Goal: Information Seeking & Learning: Learn about a topic

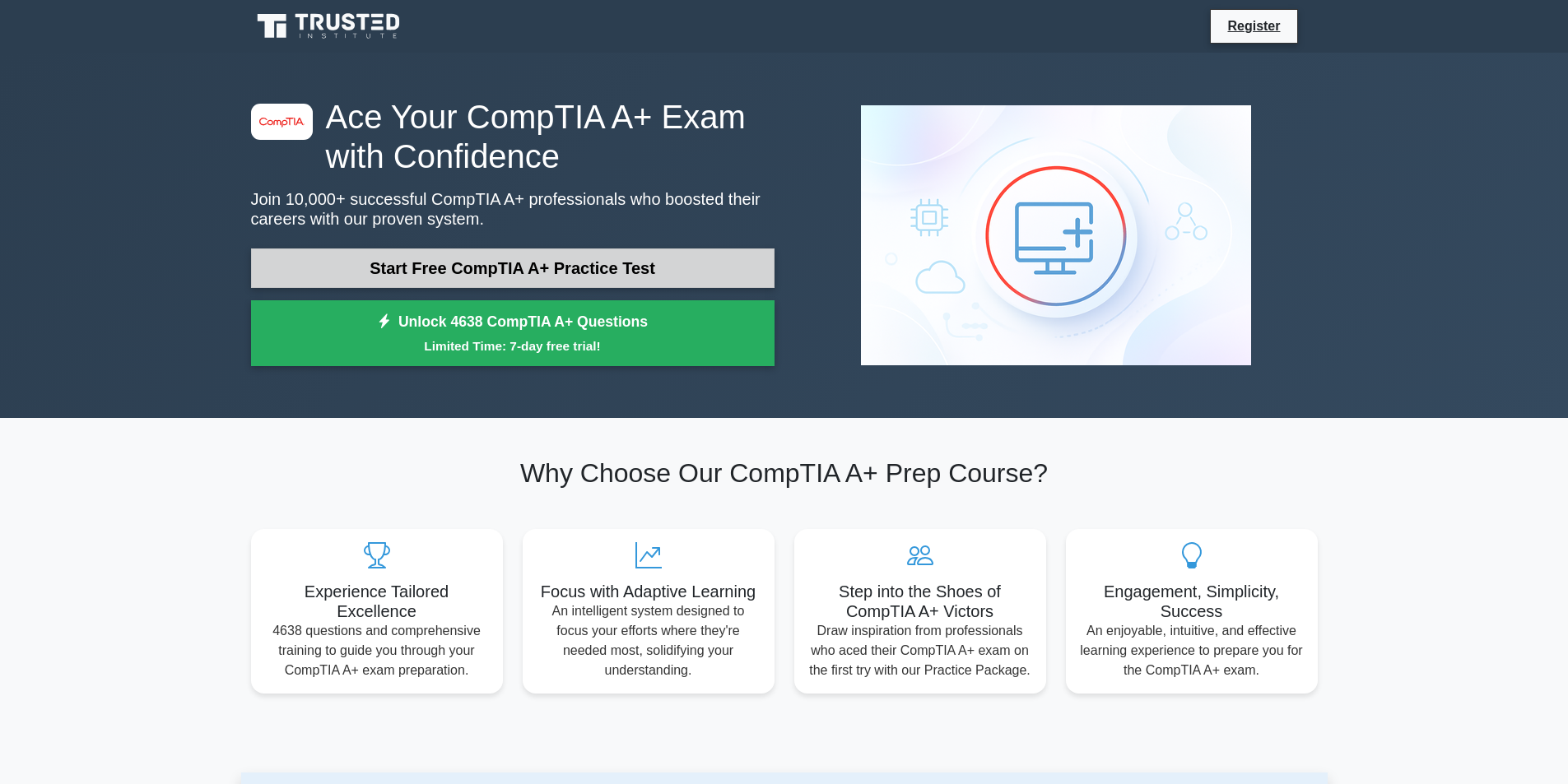
click at [411, 277] on link "Start Free CompTIA A+ Practice Test" at bounding box center [513, 268] width 523 height 40
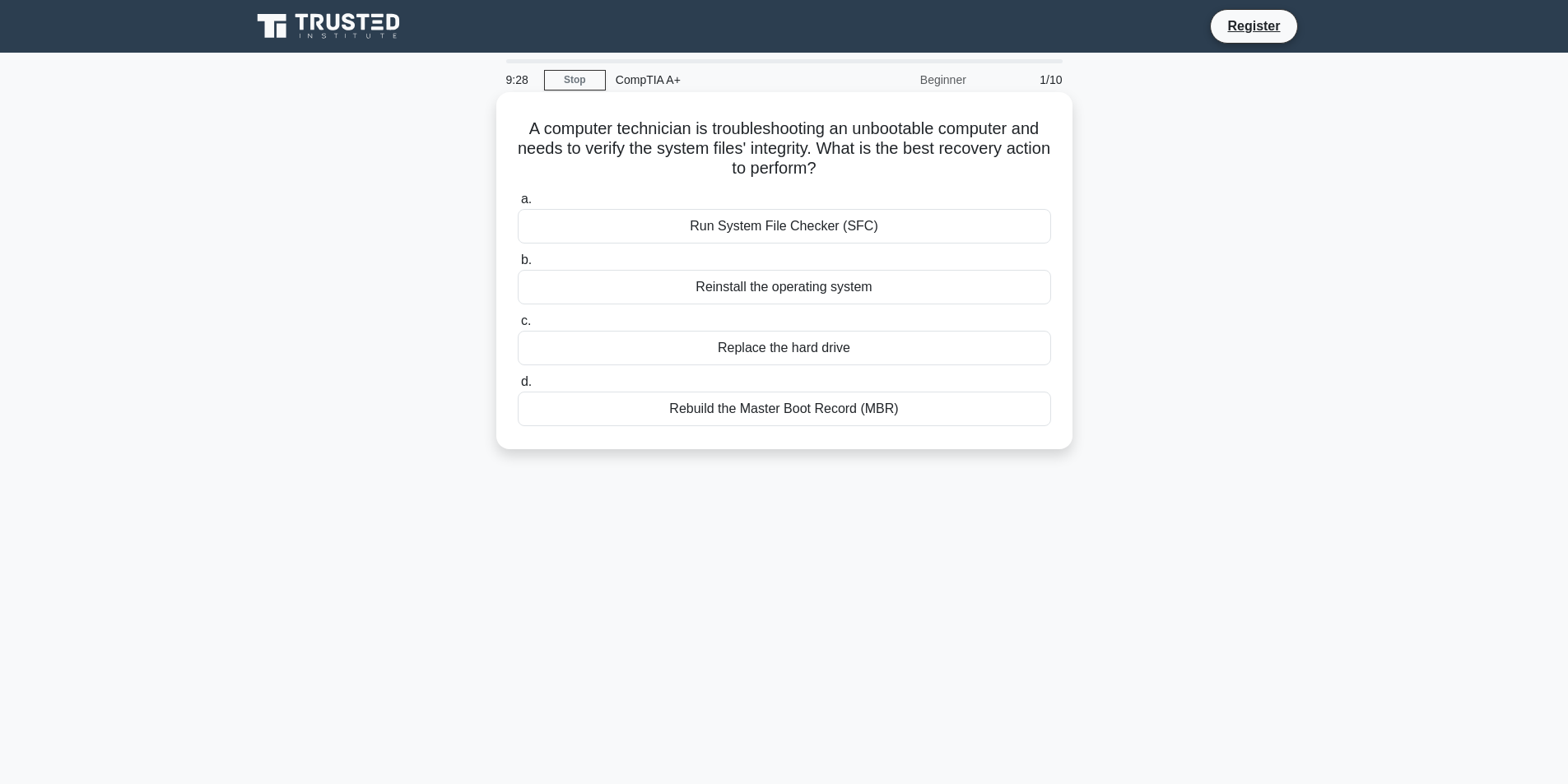
click at [794, 410] on div "Rebuild the Master Boot Record (MBR)" at bounding box center [784, 409] width 533 height 34
click at [518, 387] on input "d. Rebuild the Master Boot Record (MBR)" at bounding box center [518, 383] width 0 height 11
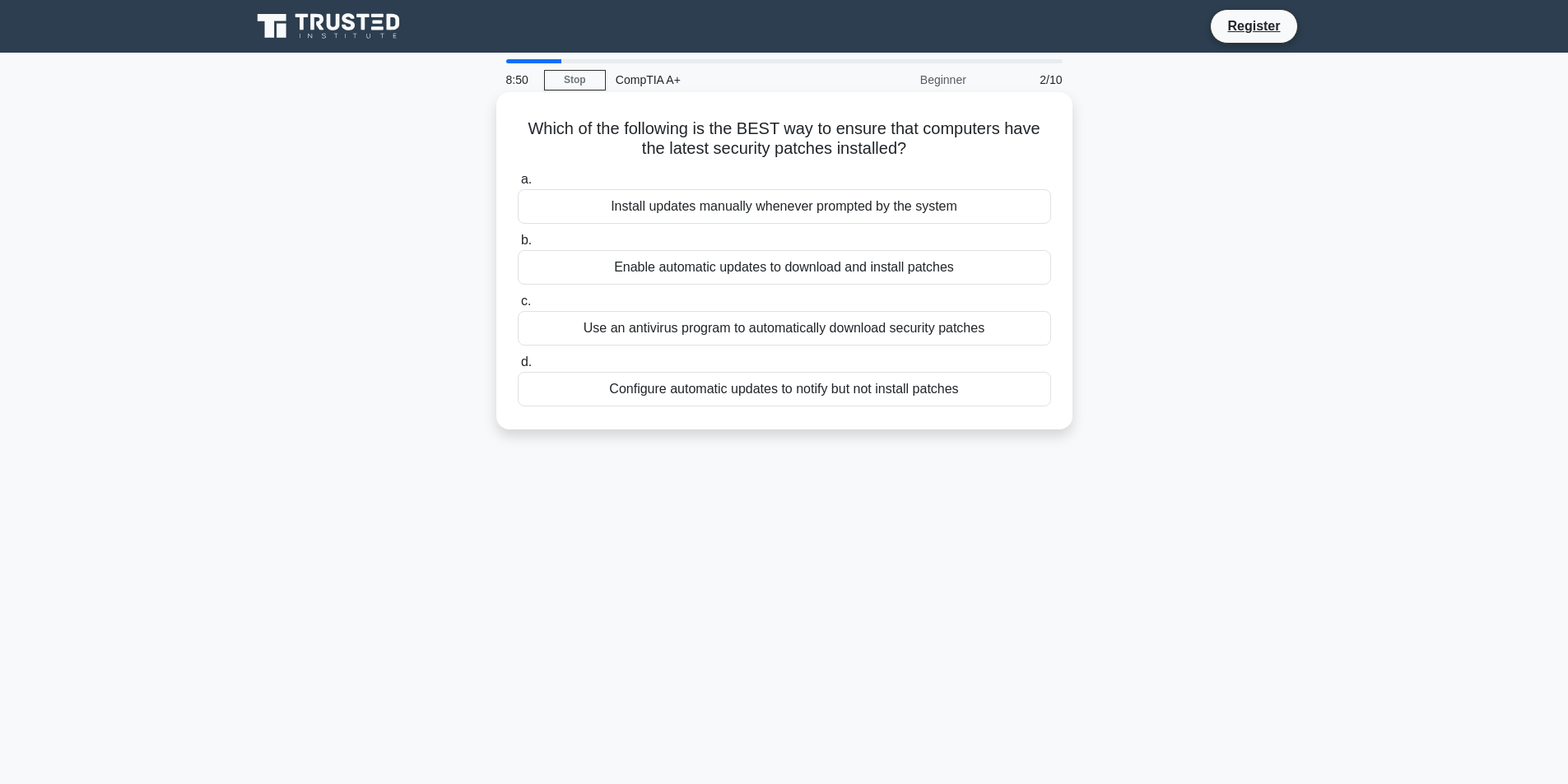
click at [862, 389] on div "Configure automatic updates to notify but not install patches" at bounding box center [784, 388] width 533 height 34
click at [518, 368] on input "d. Configure automatic updates to notify but not install patches" at bounding box center [518, 362] width 0 height 11
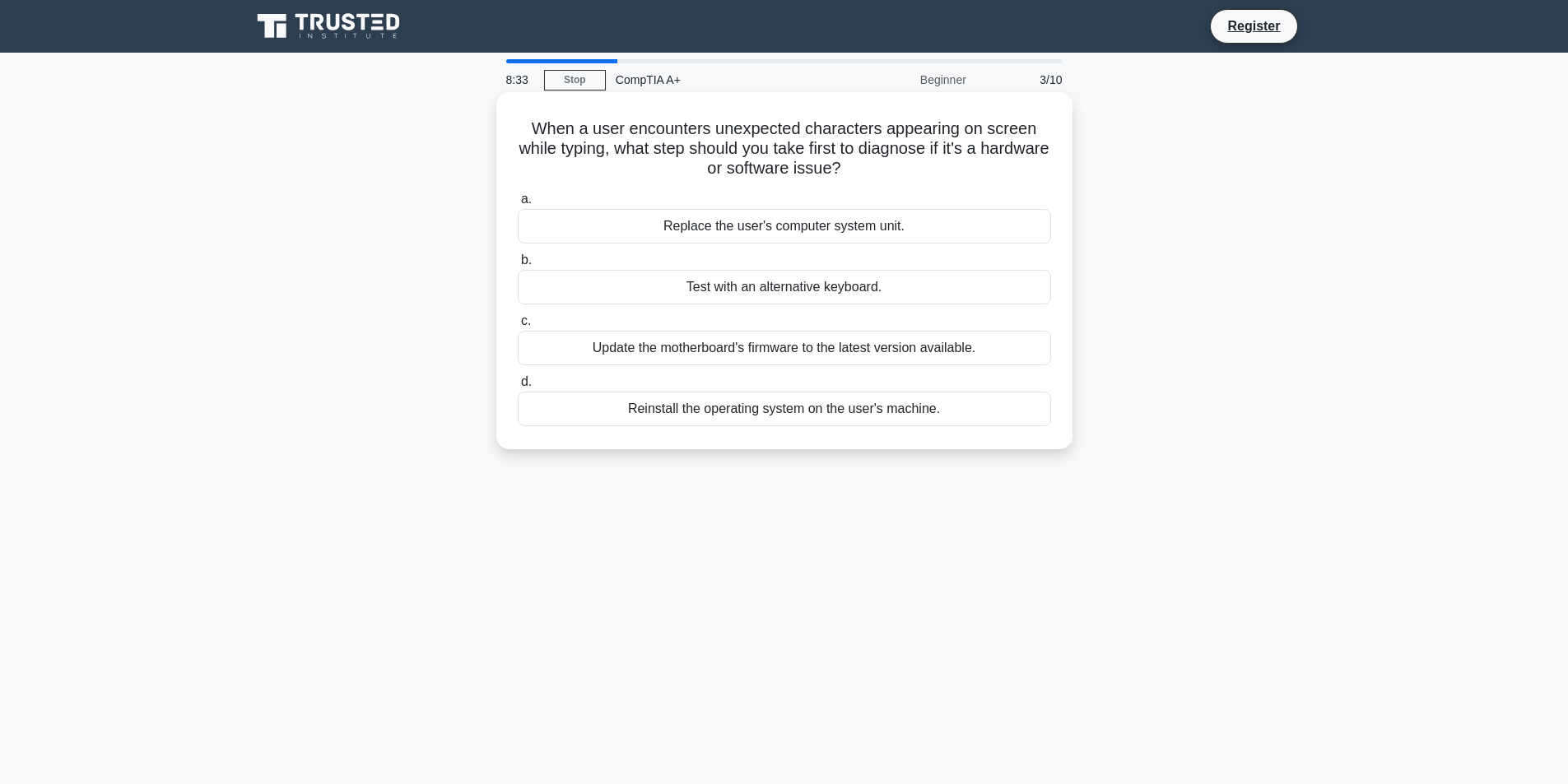
click at [782, 285] on div "Test with an alternative keyboard." at bounding box center [784, 287] width 533 height 34
click at [518, 266] on input "b. Test with an alternative keyboard." at bounding box center [518, 261] width 0 height 11
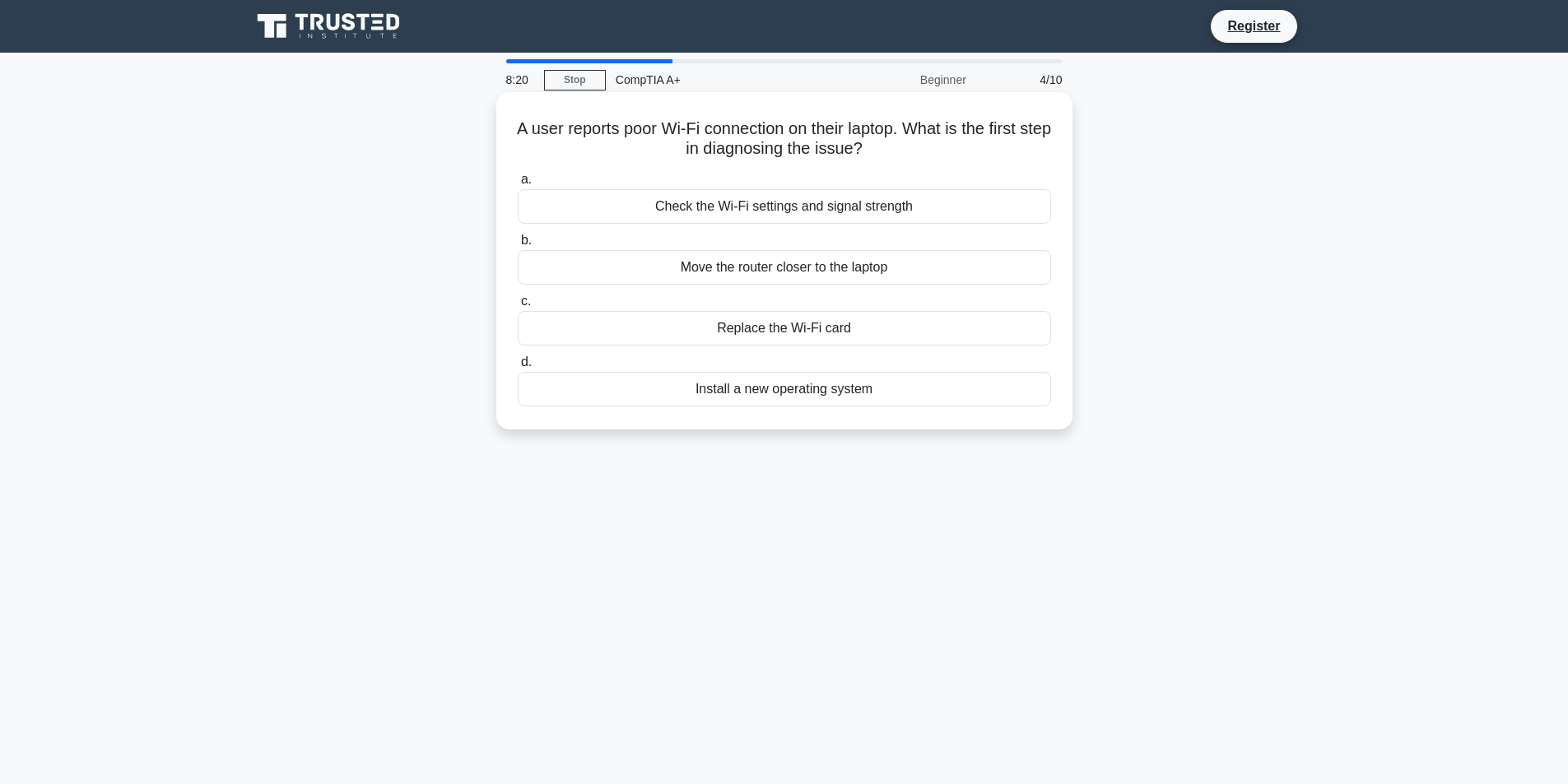
click at [768, 206] on div "Check the Wi-Fi settings and signal strength" at bounding box center [784, 206] width 533 height 34
click at [518, 185] on input "a. Check the Wi-Fi settings and signal strength" at bounding box center [518, 180] width 0 height 11
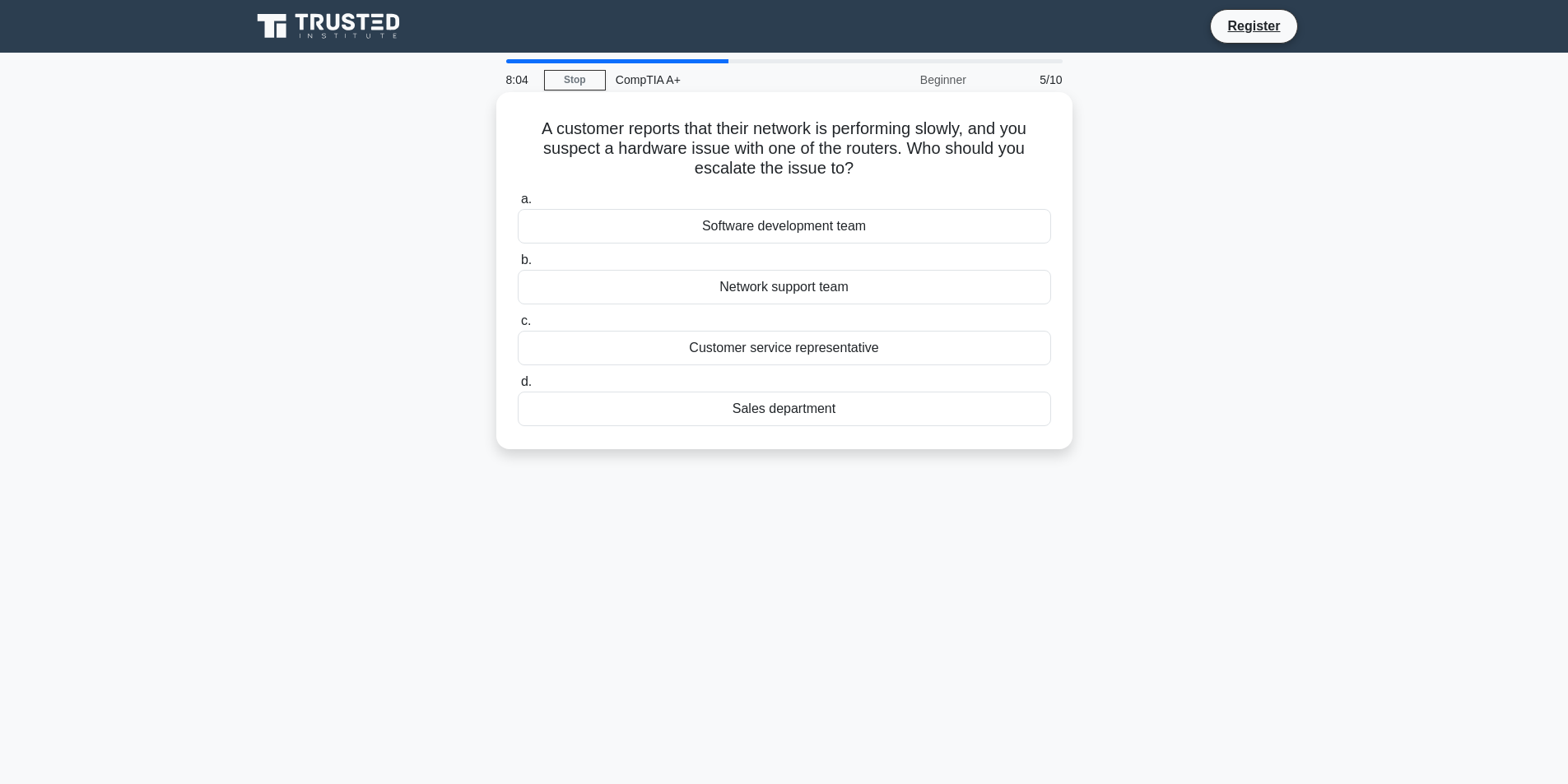
click at [807, 292] on div "Network support team" at bounding box center [784, 287] width 533 height 34
click at [518, 266] on input "b. Network support team" at bounding box center [518, 261] width 0 height 11
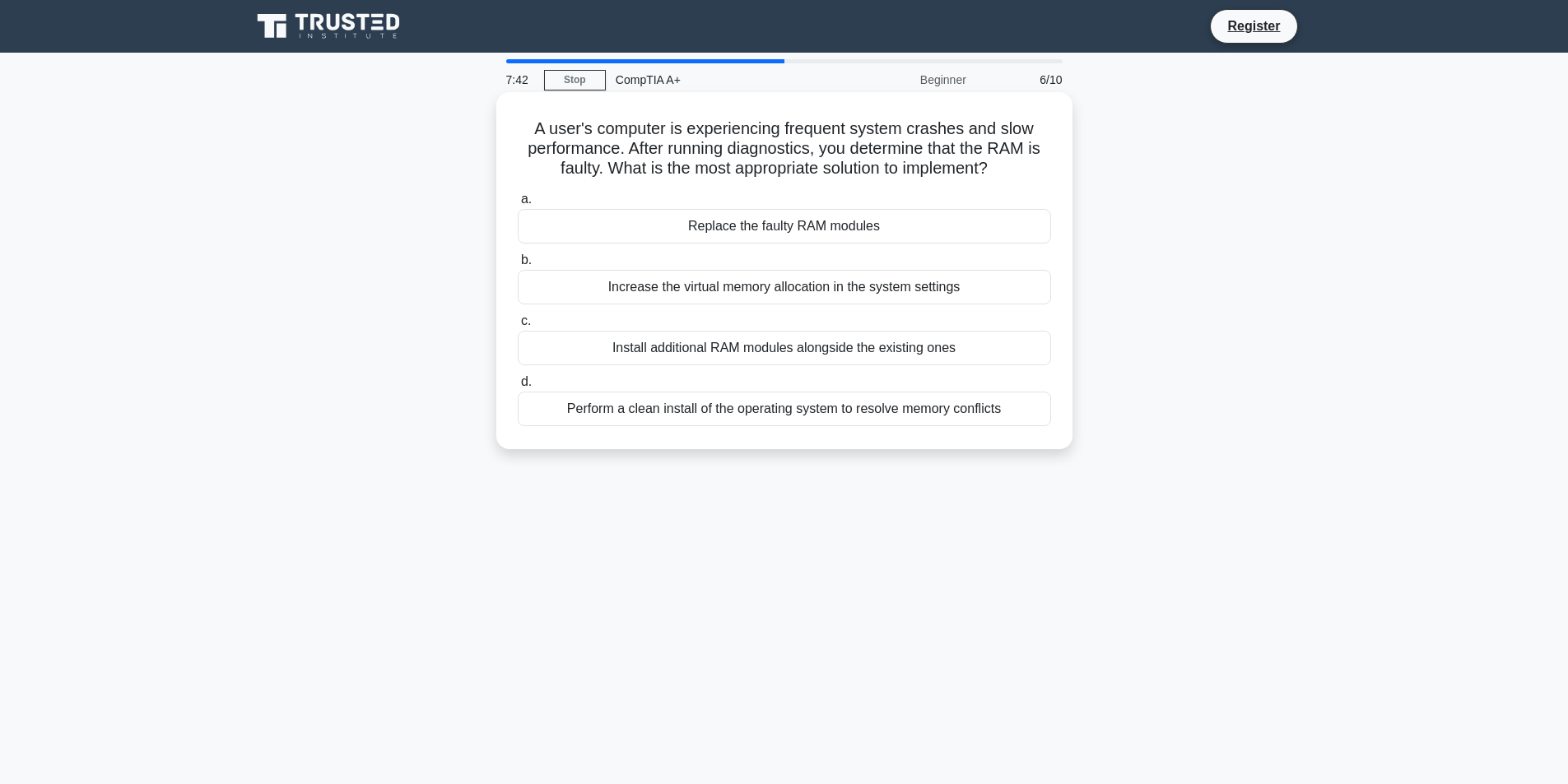
click at [835, 224] on div "Replace the faulty RAM modules" at bounding box center [784, 226] width 533 height 34
click at [518, 205] on input "a. Replace the faulty RAM modules" at bounding box center [518, 200] width 0 height 11
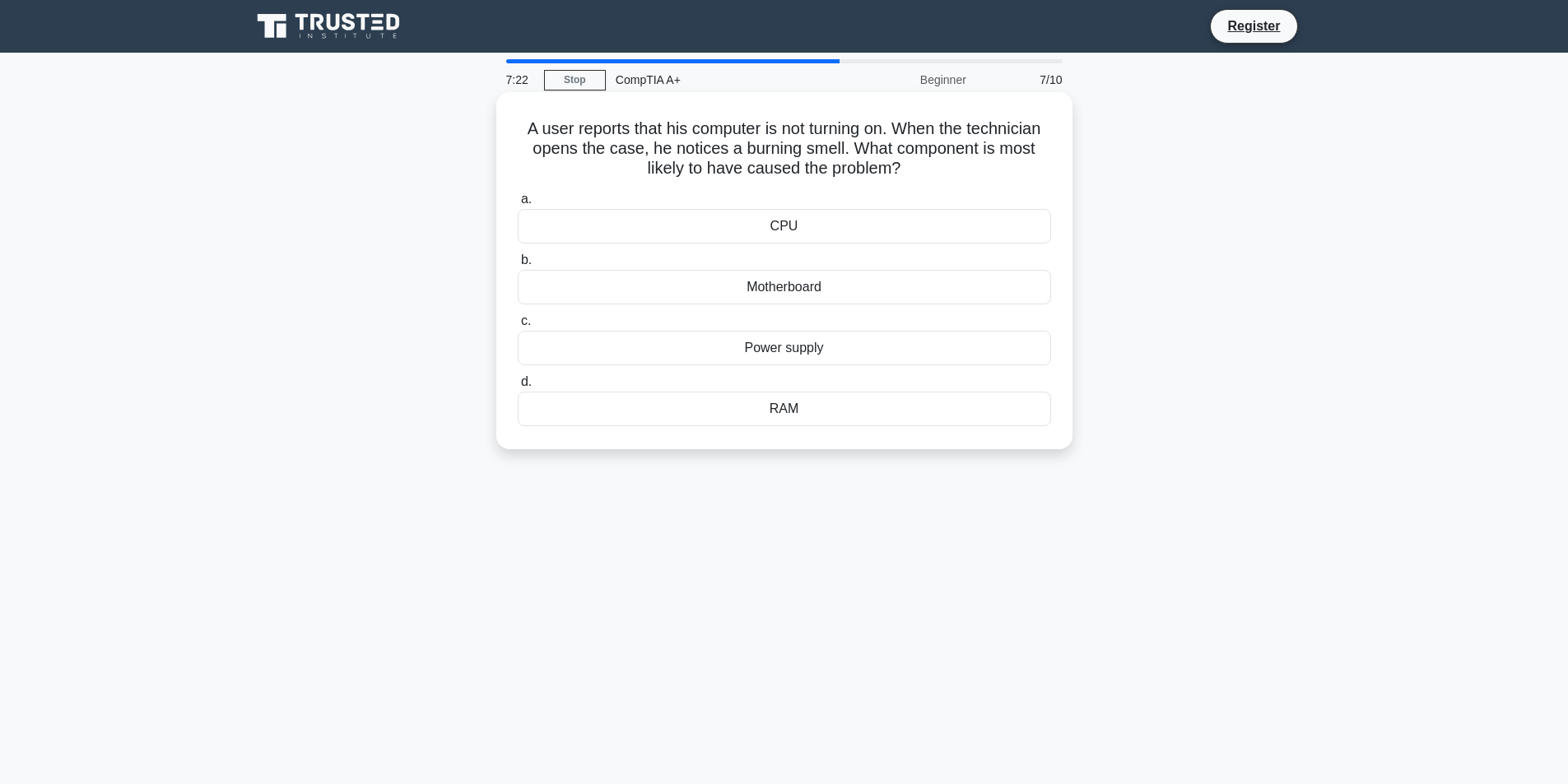
click at [849, 230] on div "CPU" at bounding box center [784, 226] width 533 height 34
click at [518, 205] on input "a. CPU" at bounding box center [518, 200] width 0 height 11
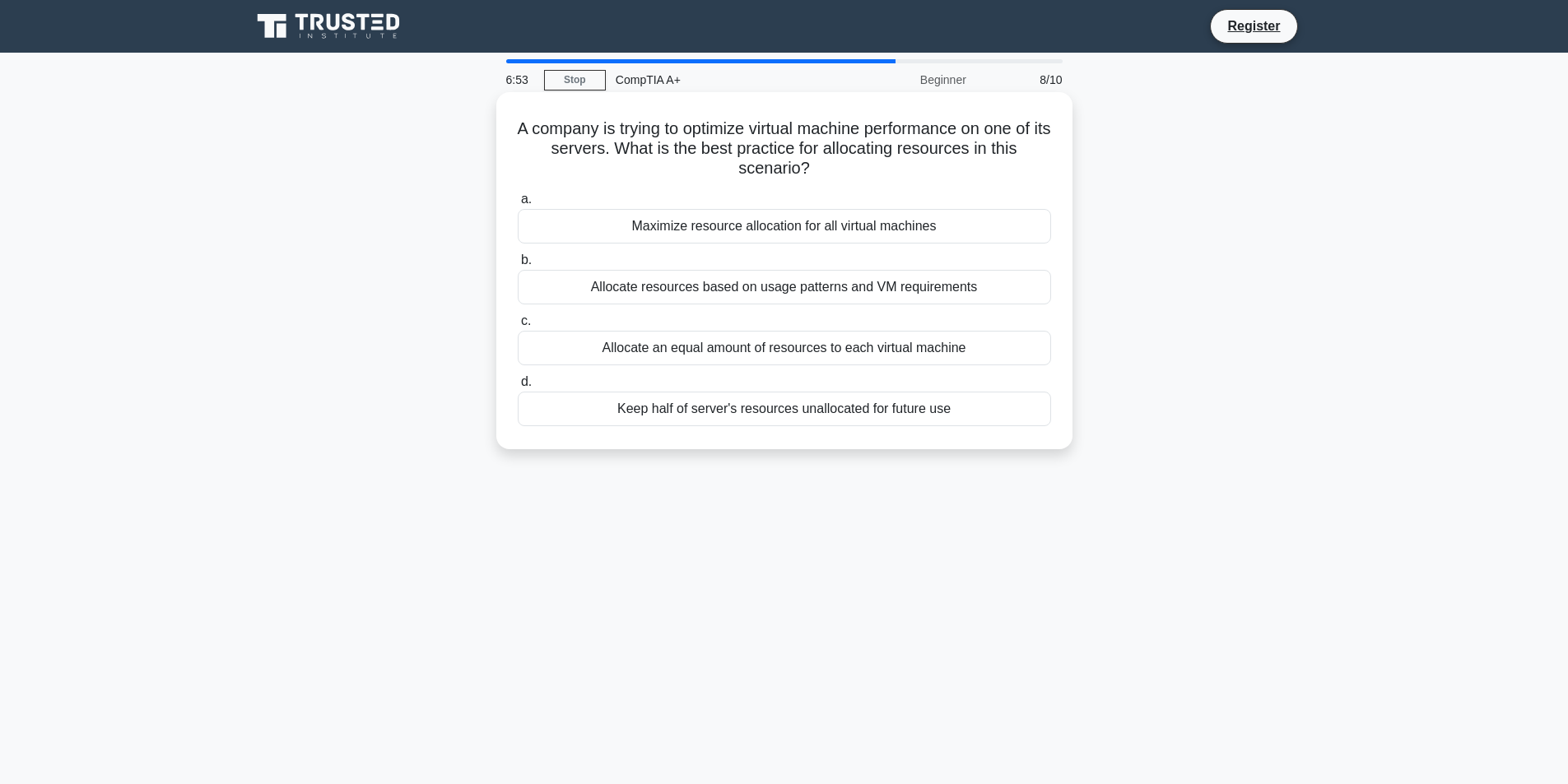
click at [812, 289] on div "Allocate resources based on usage patterns and VM requirements" at bounding box center [784, 287] width 533 height 34
click at [518, 266] on input "b. Allocate resources based on usage patterns and VM requirements" at bounding box center [518, 261] width 0 height 11
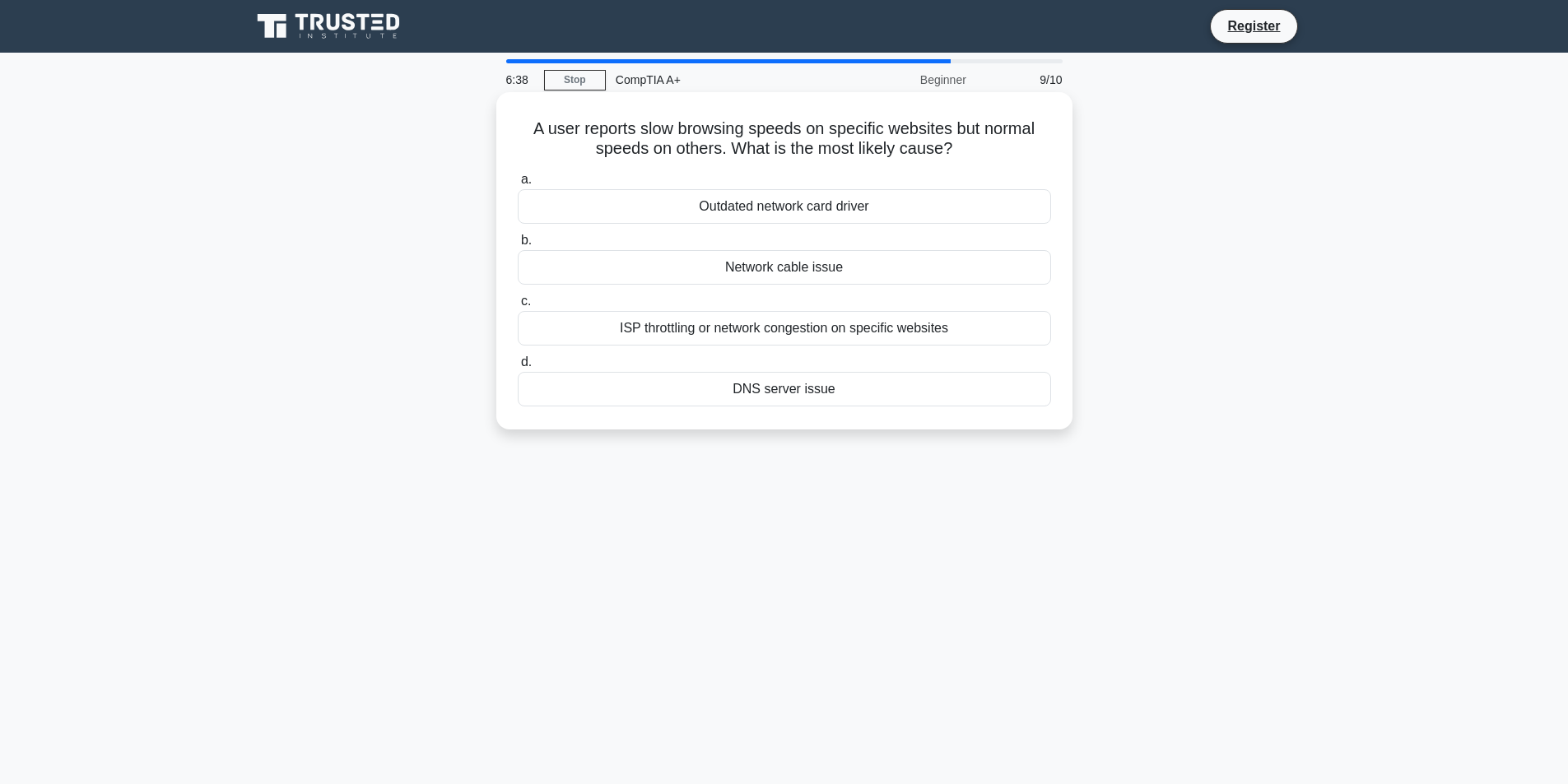
click at [962, 334] on div "ISP throttling or network congestion on specific websites" at bounding box center [784, 328] width 533 height 34
click at [518, 307] on input "c. ISP throttling or network congestion on specific websites" at bounding box center [518, 301] width 0 height 11
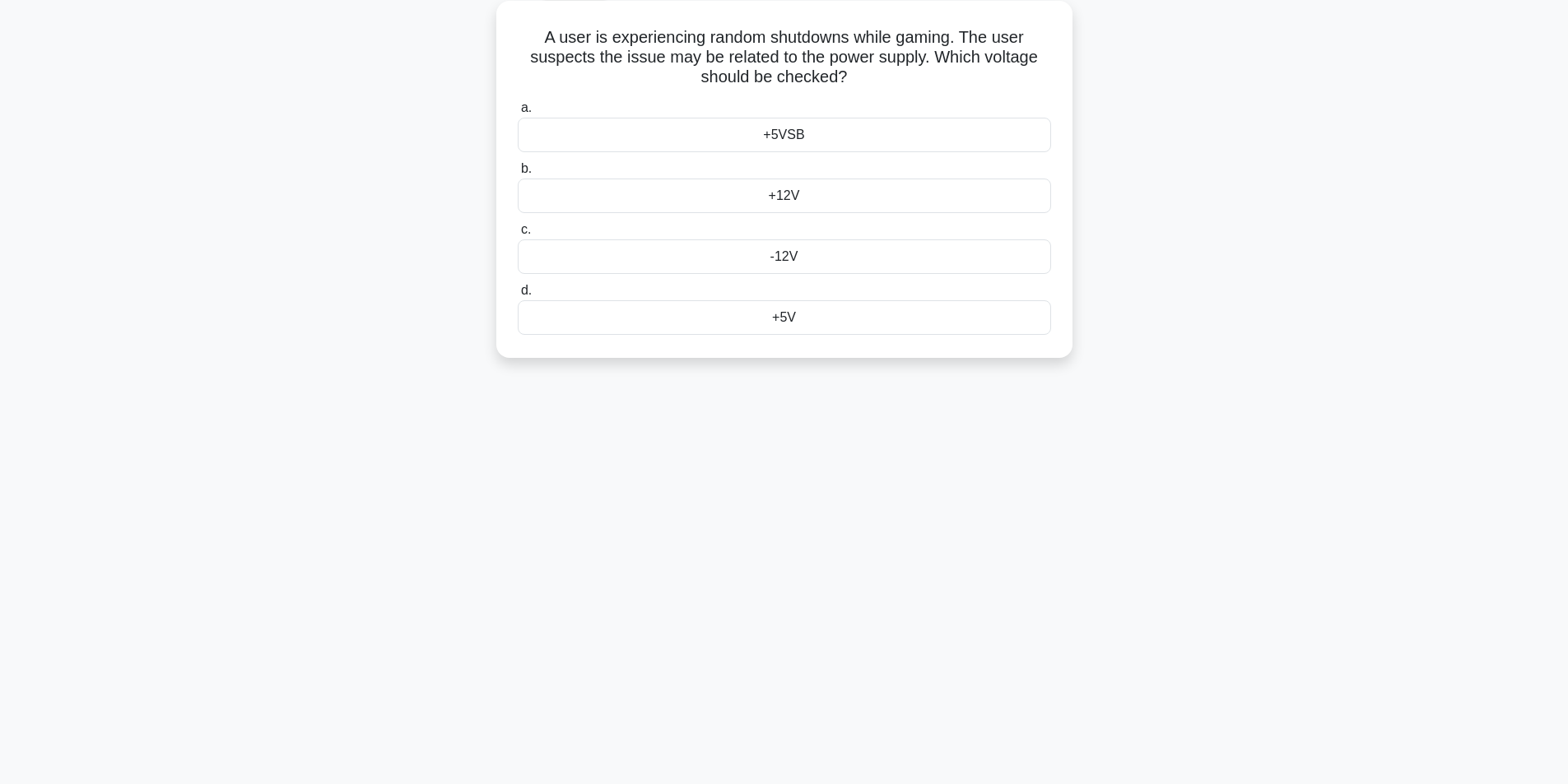
scroll to position [104, 0]
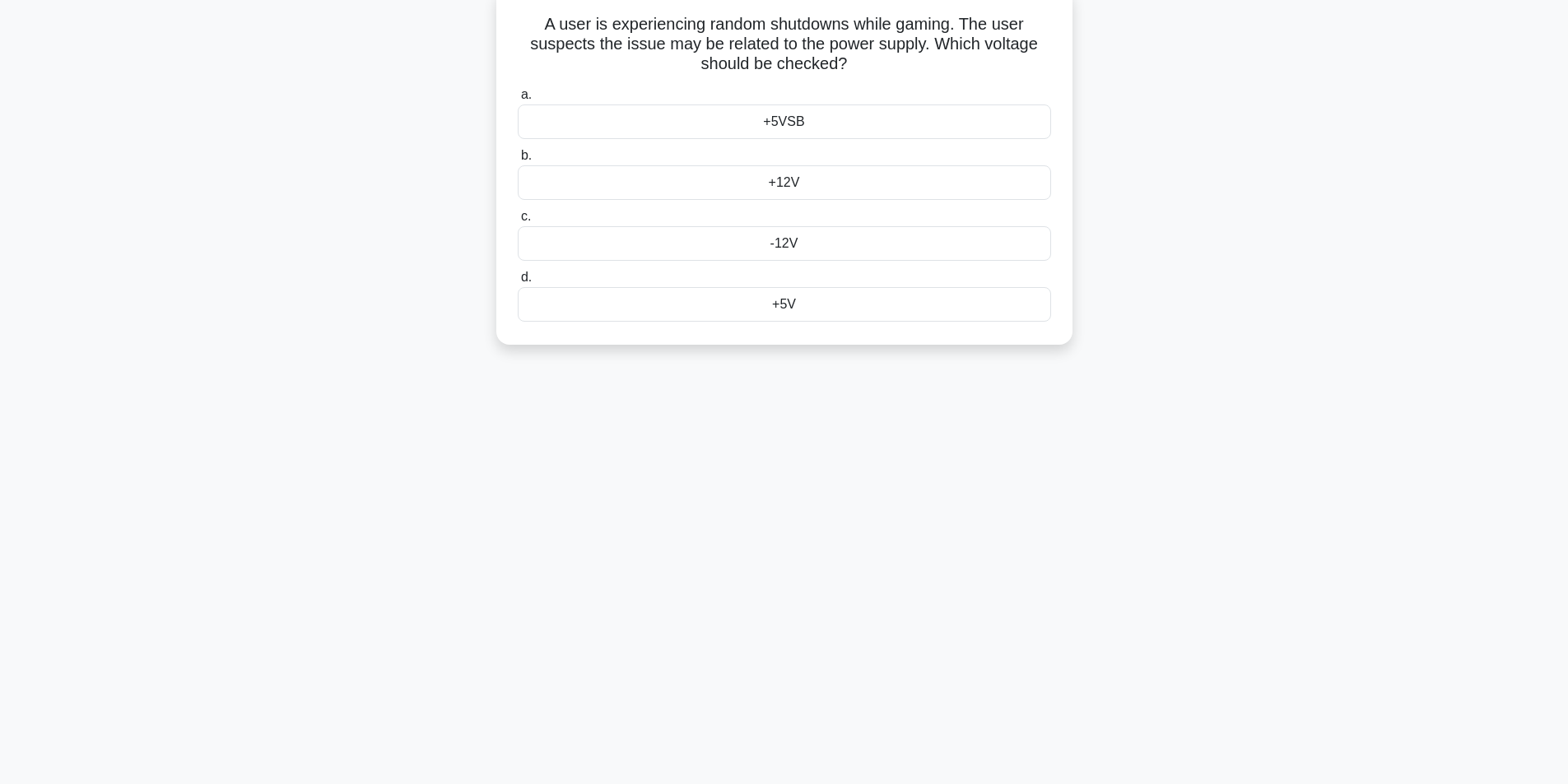
click at [812, 188] on div "+12V" at bounding box center [784, 182] width 533 height 34
click at [518, 161] on input "b. +12V" at bounding box center [518, 156] width 0 height 11
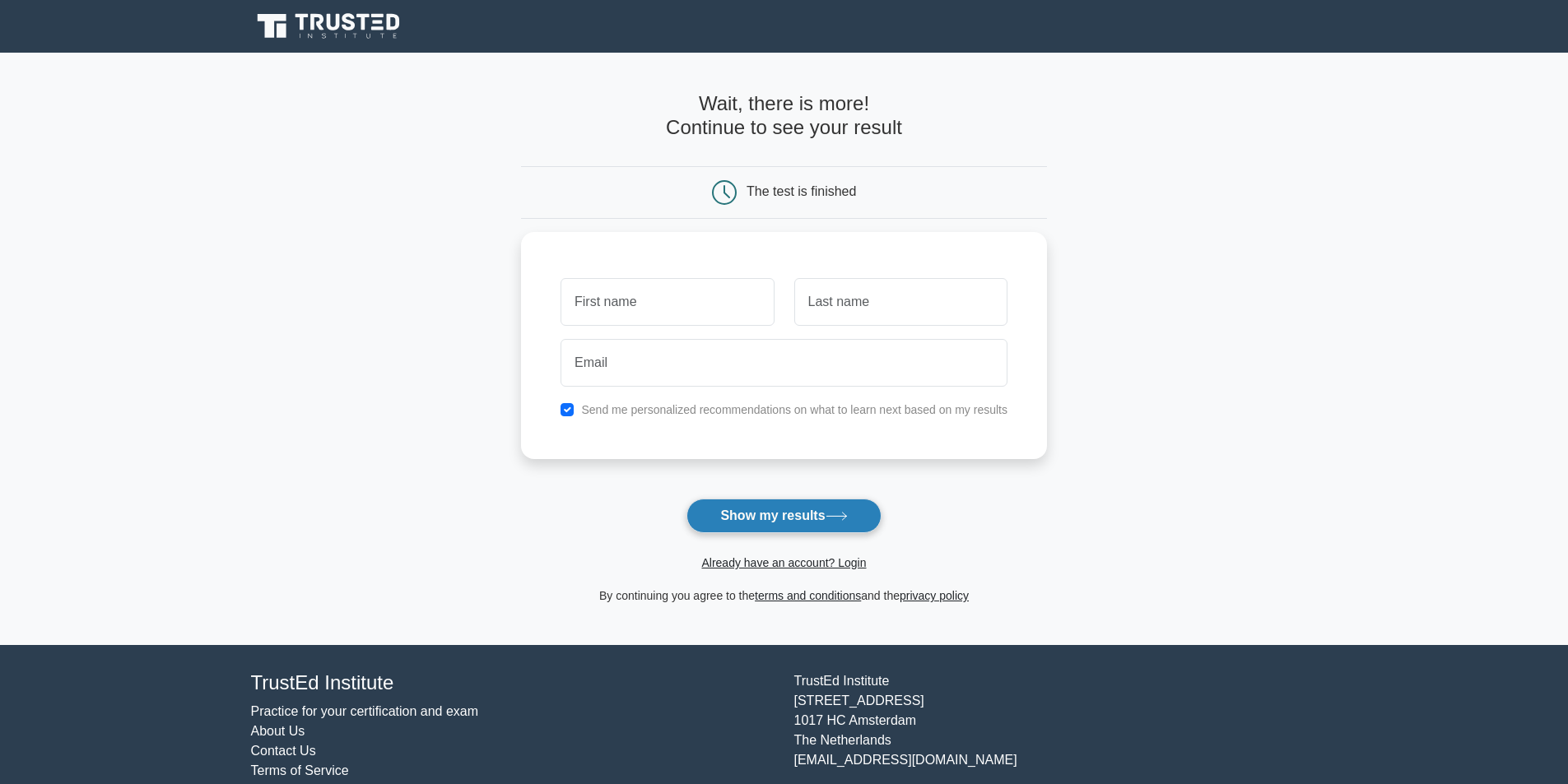
click at [778, 515] on button "Show my results" at bounding box center [783, 515] width 194 height 34
click at [629, 279] on input "text" at bounding box center [667, 298] width 214 height 48
type input "Mario"
click at [754, 523] on button "Show my results" at bounding box center [783, 515] width 194 height 34
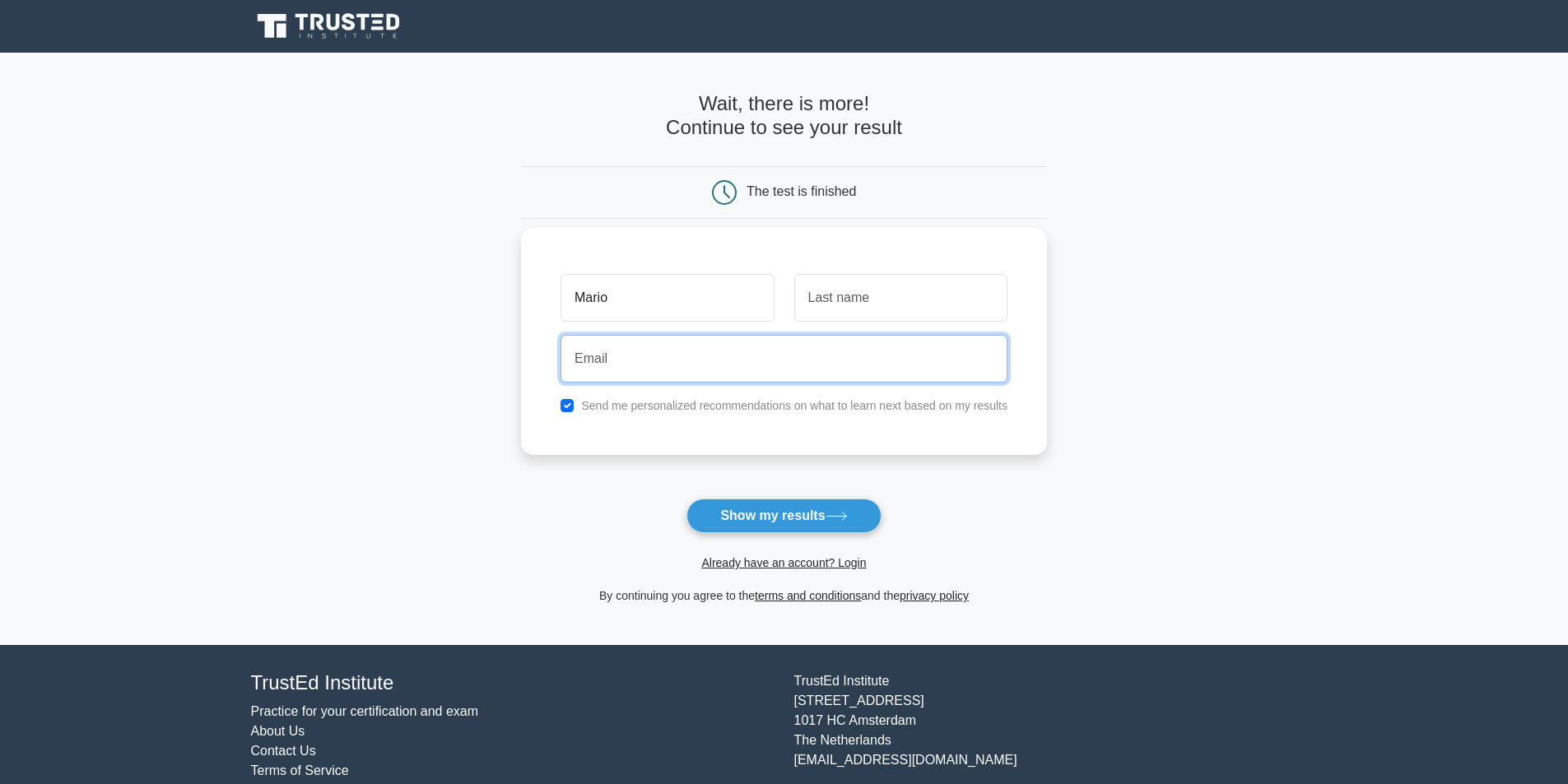
click at [859, 347] on input "email" at bounding box center [783, 359] width 447 height 48
type input "mhamilton47@gmail.com"
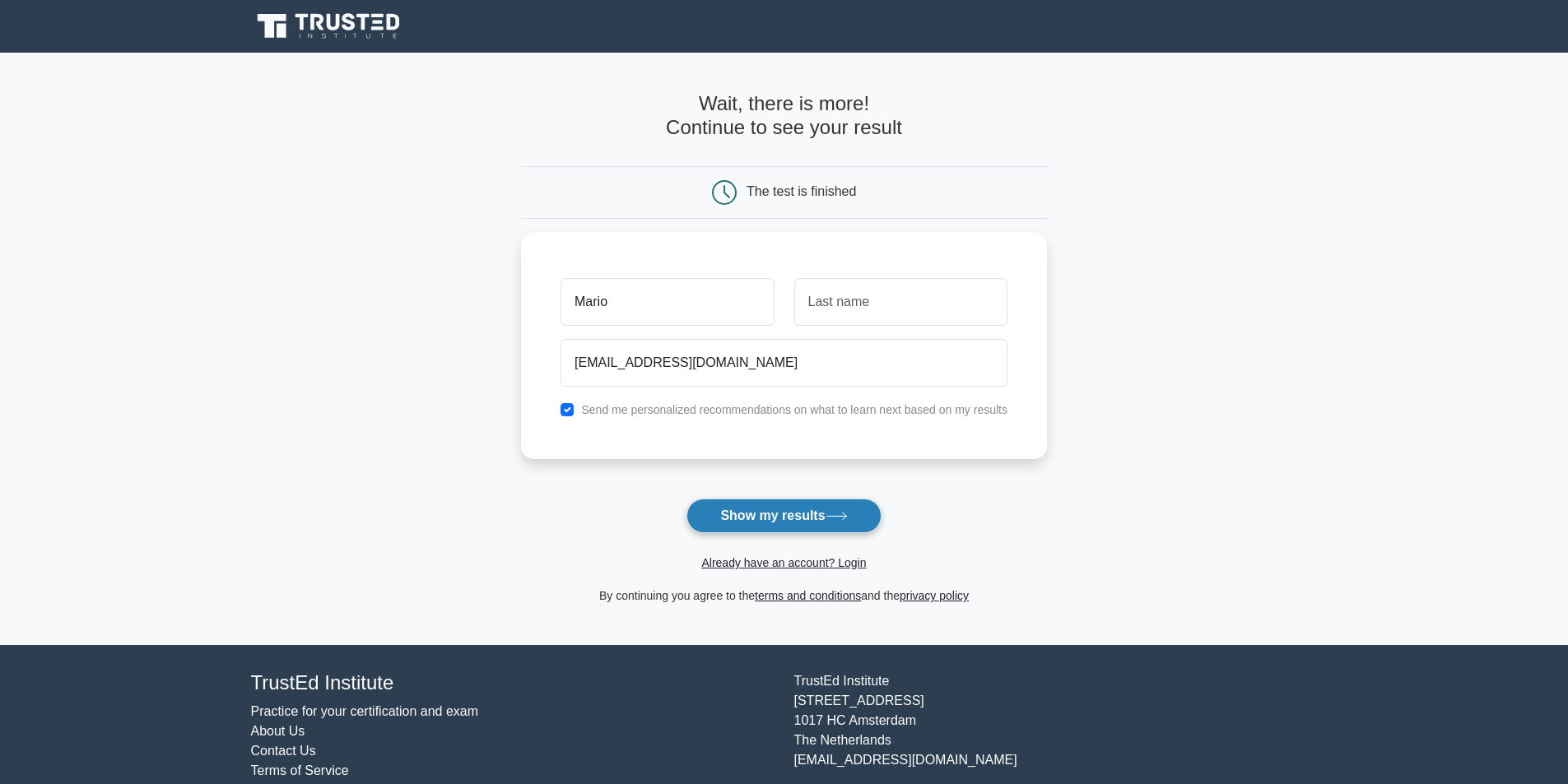
click at [777, 510] on button "Show my results" at bounding box center [783, 515] width 194 height 34
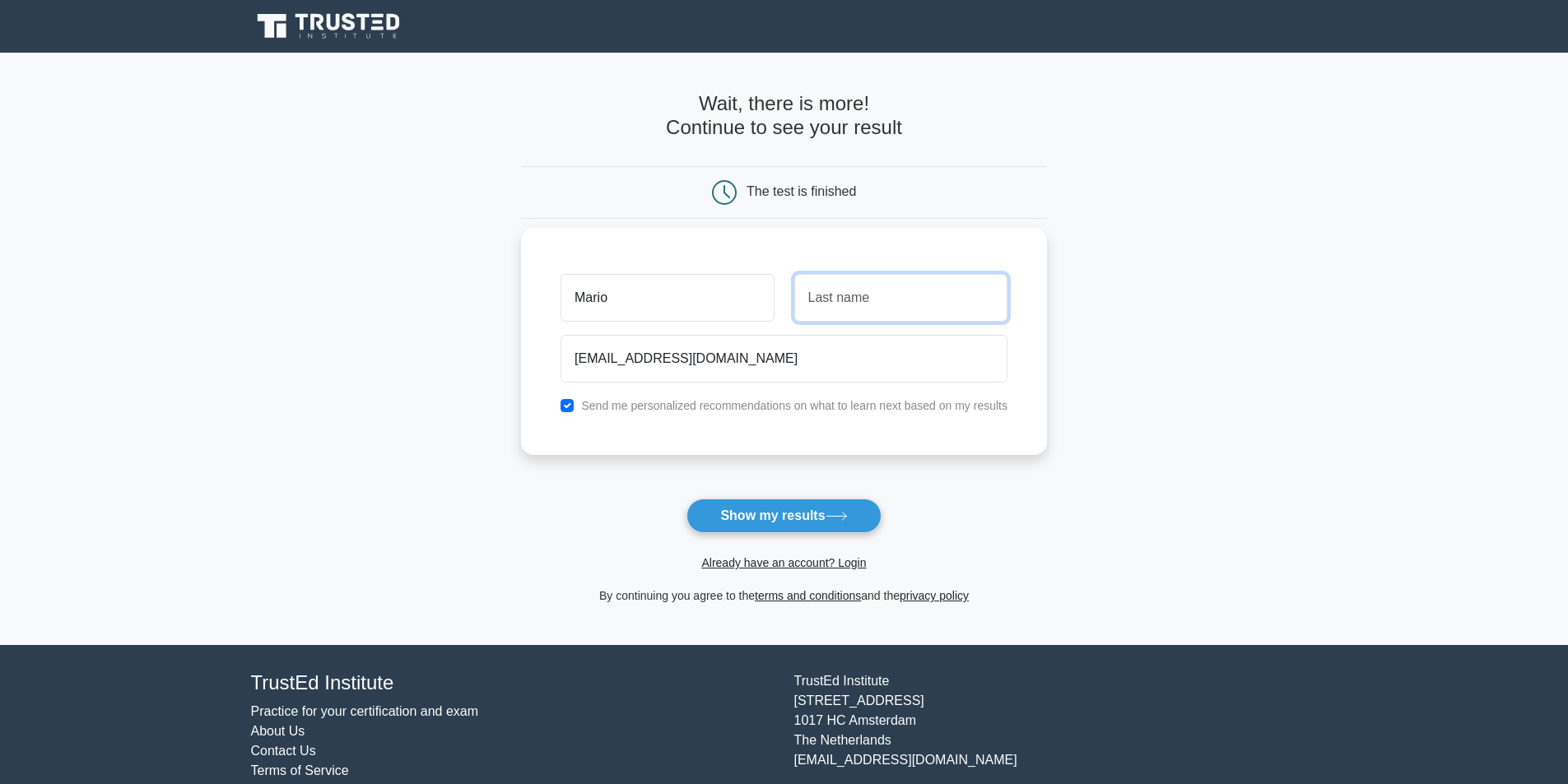
click at [852, 312] on input "text" at bounding box center [900, 298] width 214 height 48
type input "Hamilton"
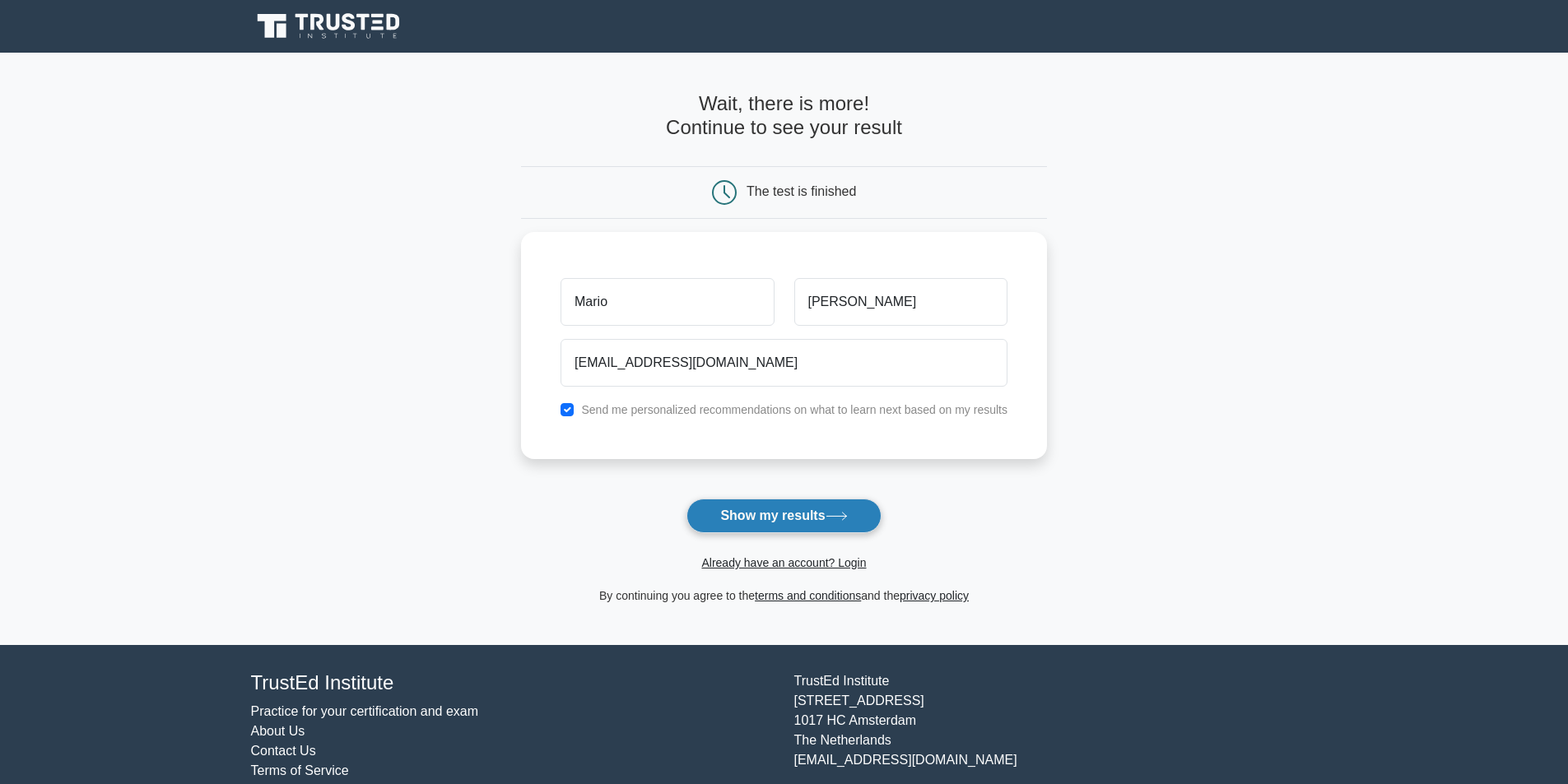
click at [767, 512] on button "Show my results" at bounding box center [783, 515] width 194 height 34
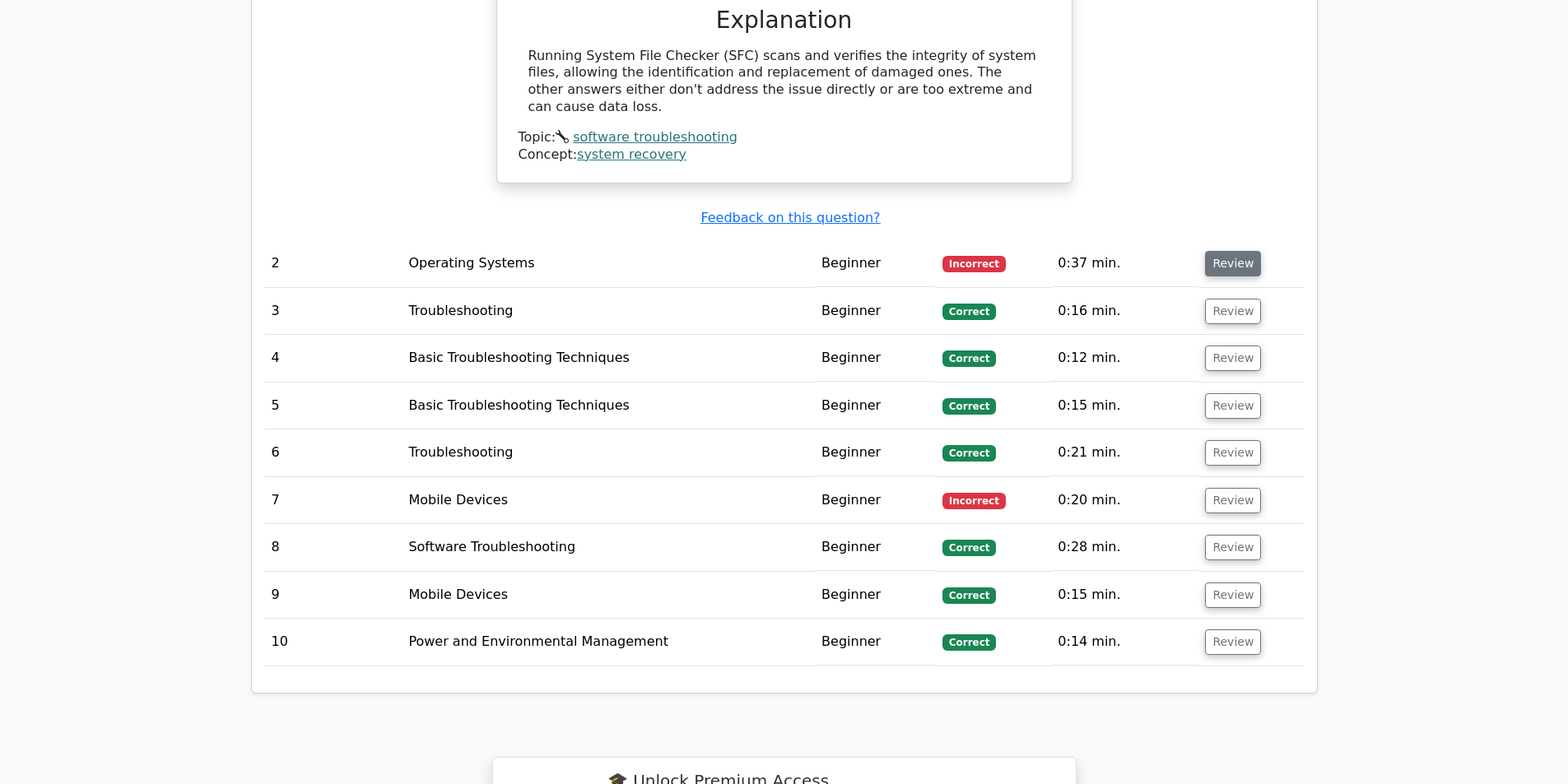
scroll to position [1728, 0]
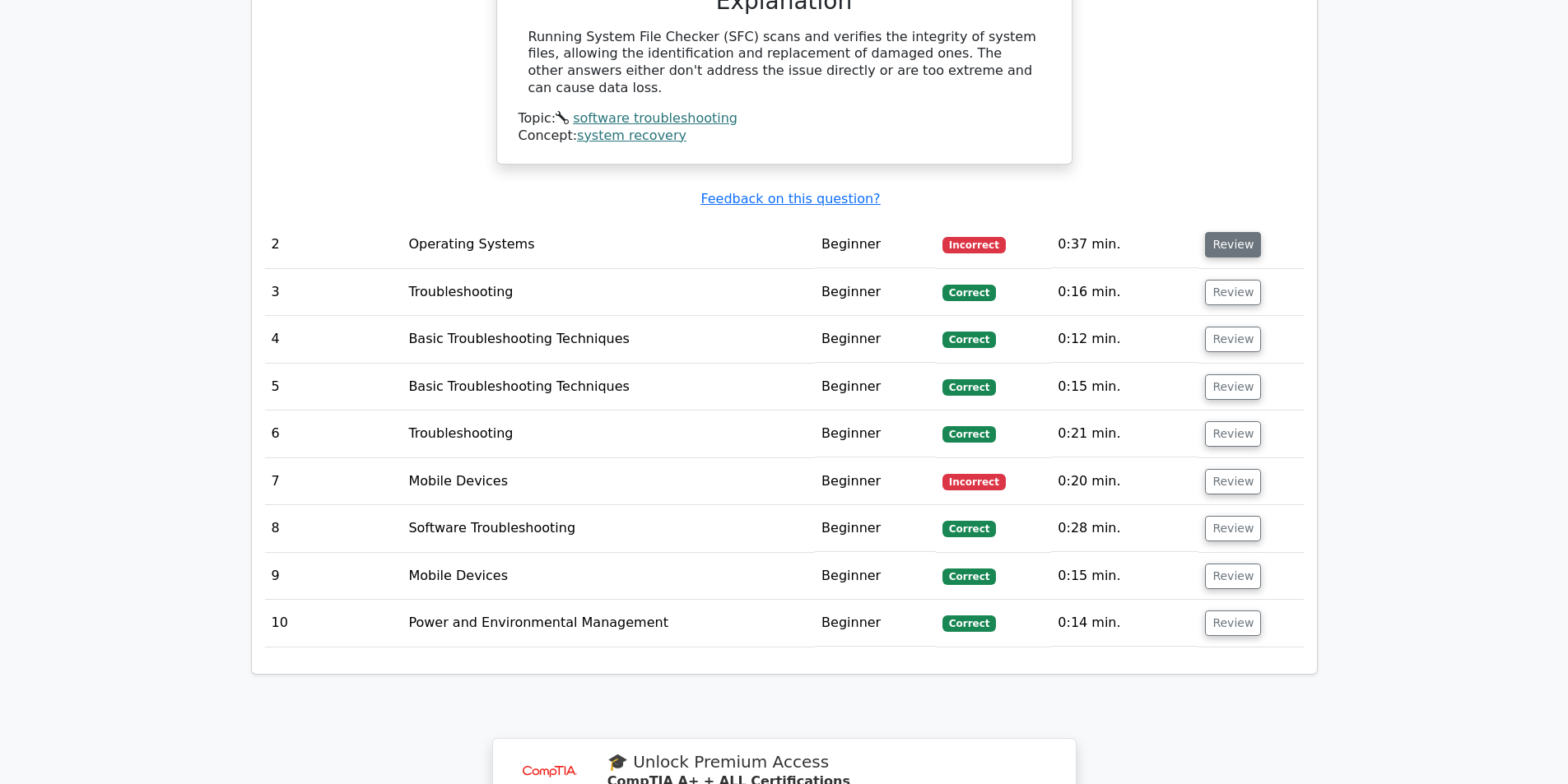
click at [1222, 233] on button "Review" at bounding box center [1232, 245] width 56 height 26
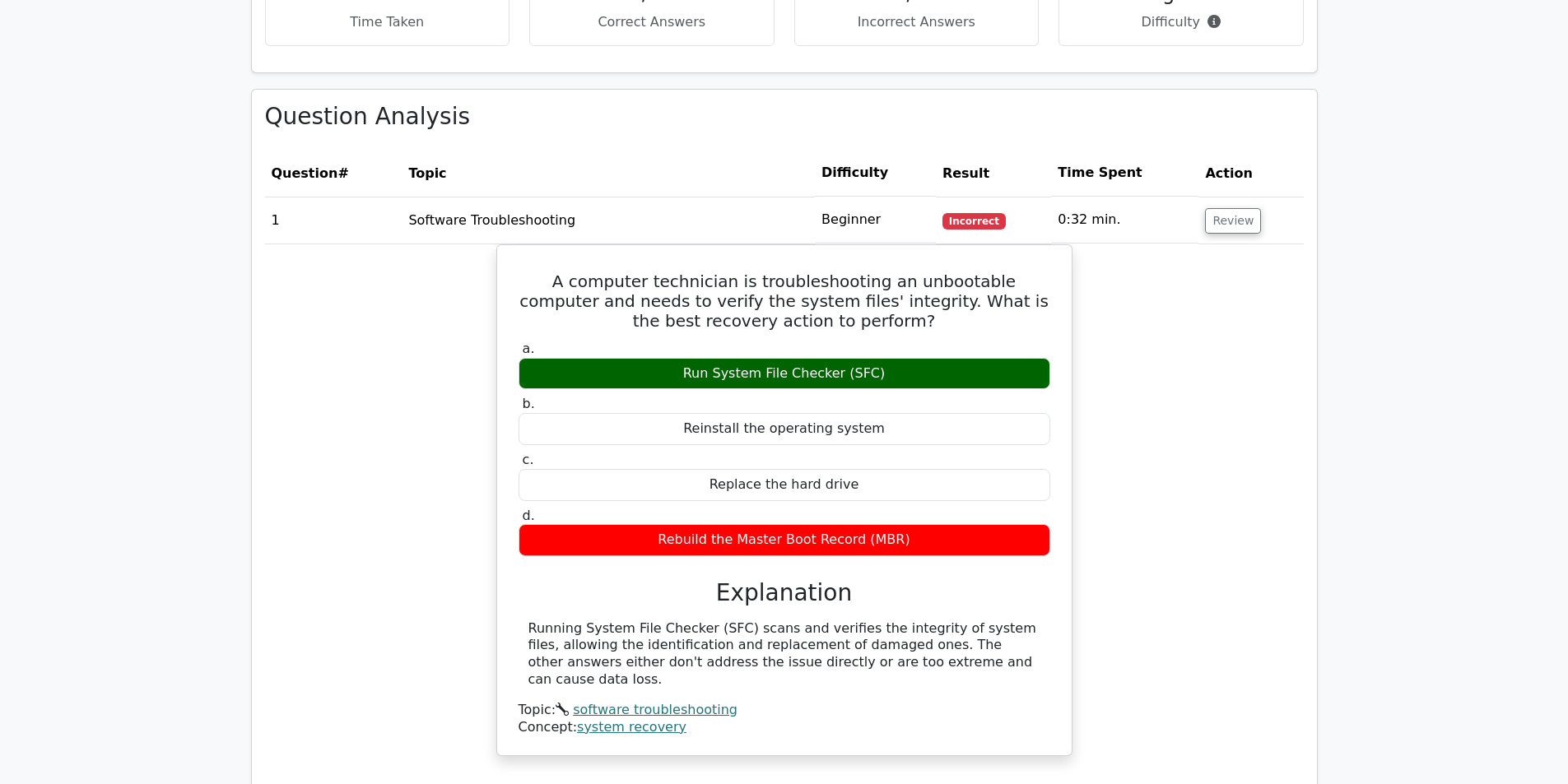
scroll to position [1070, 0]
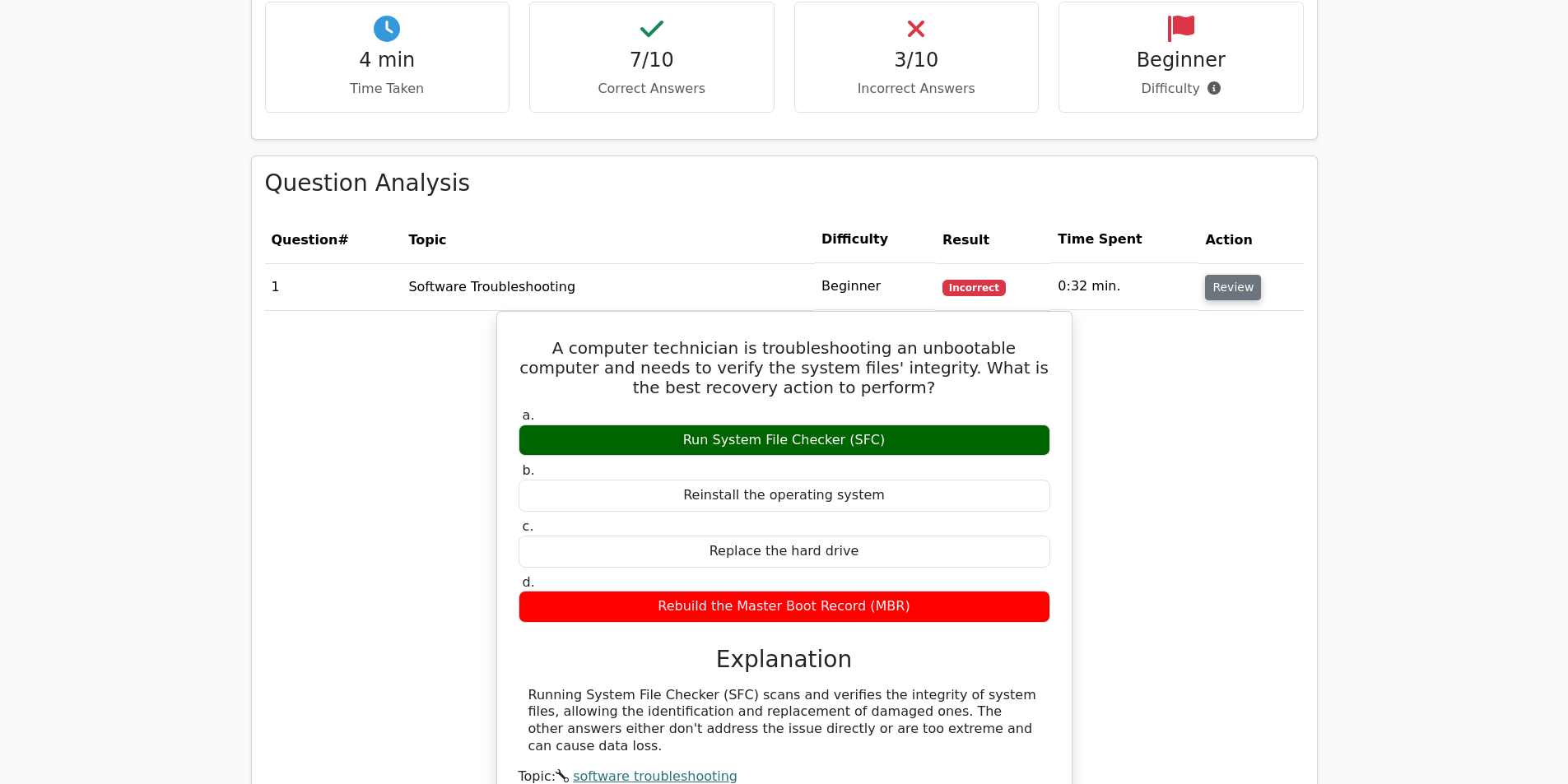
click at [1224, 287] on button "Review" at bounding box center [1232, 288] width 56 height 26
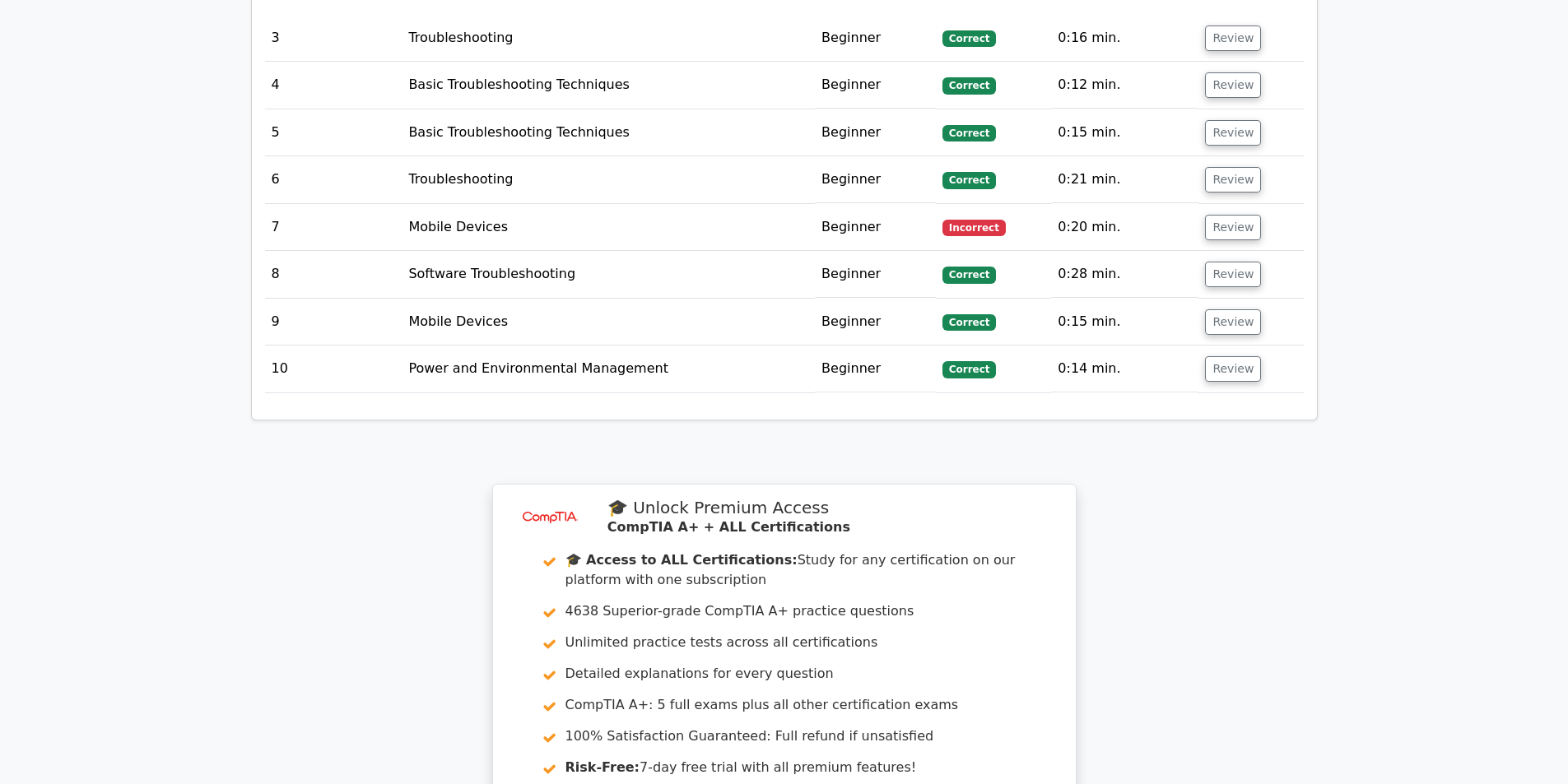
scroll to position [2140, 0]
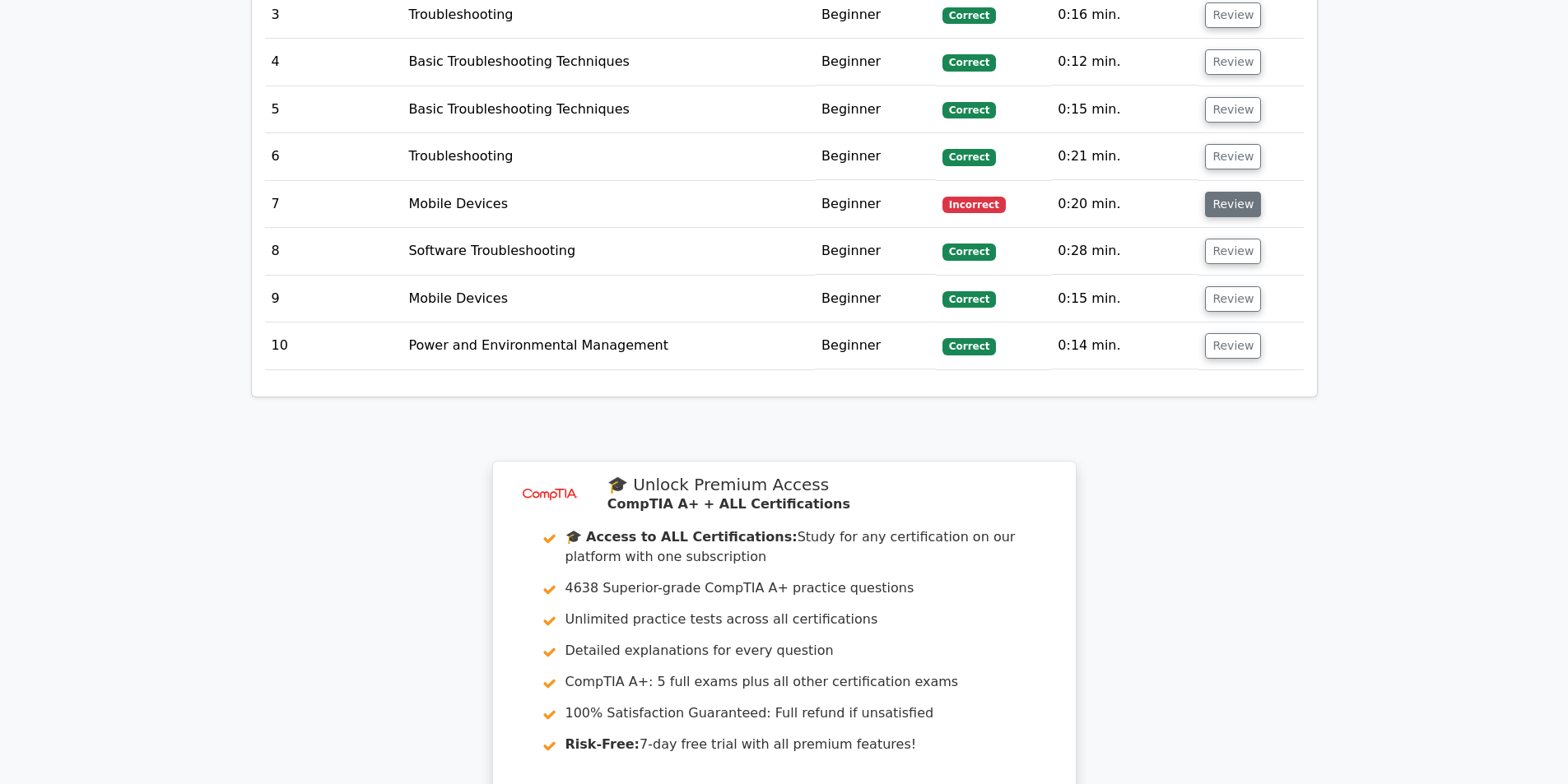
click at [1218, 193] on button "Review" at bounding box center [1232, 204] width 56 height 26
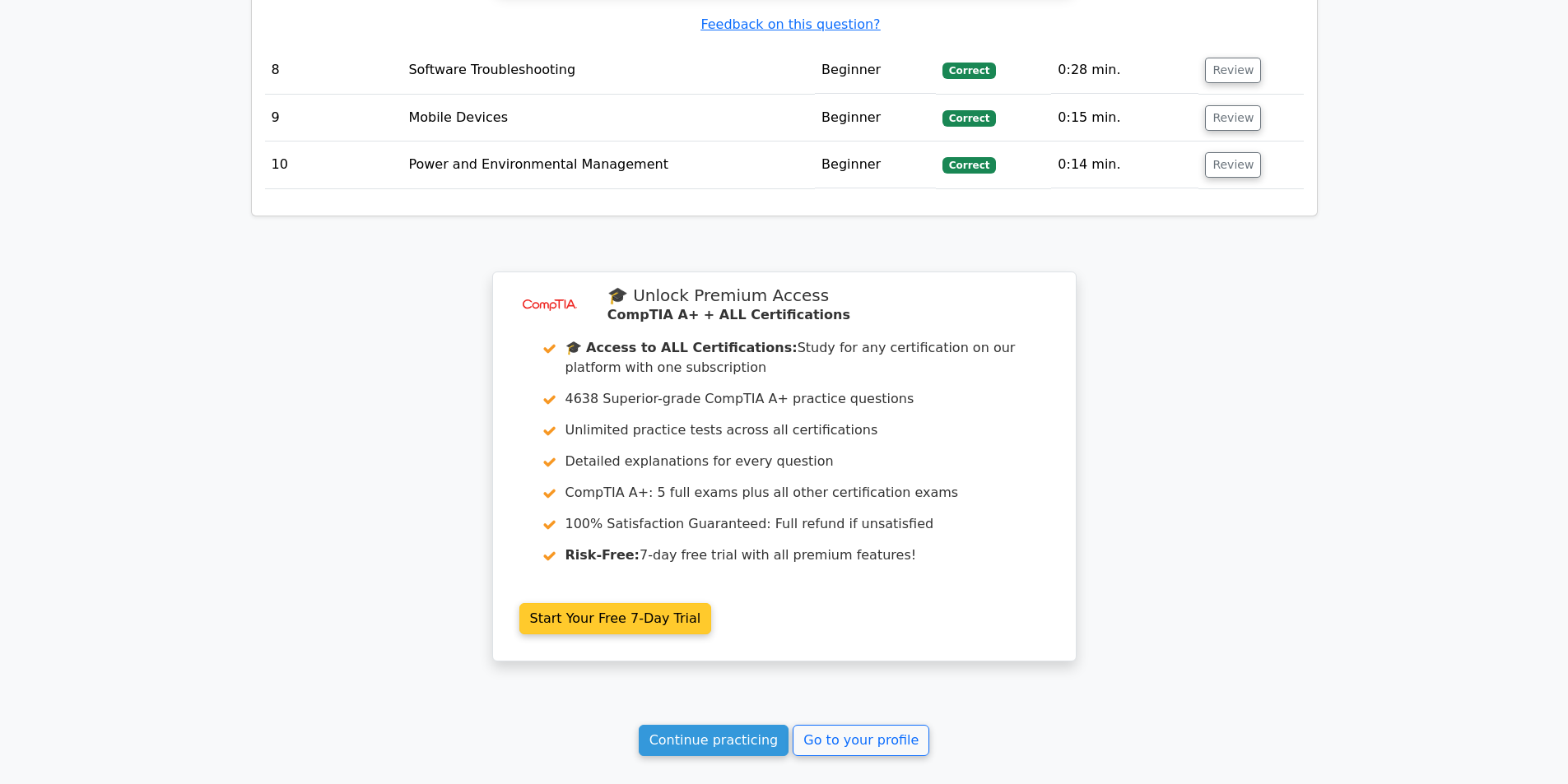
scroll to position [3211, 0]
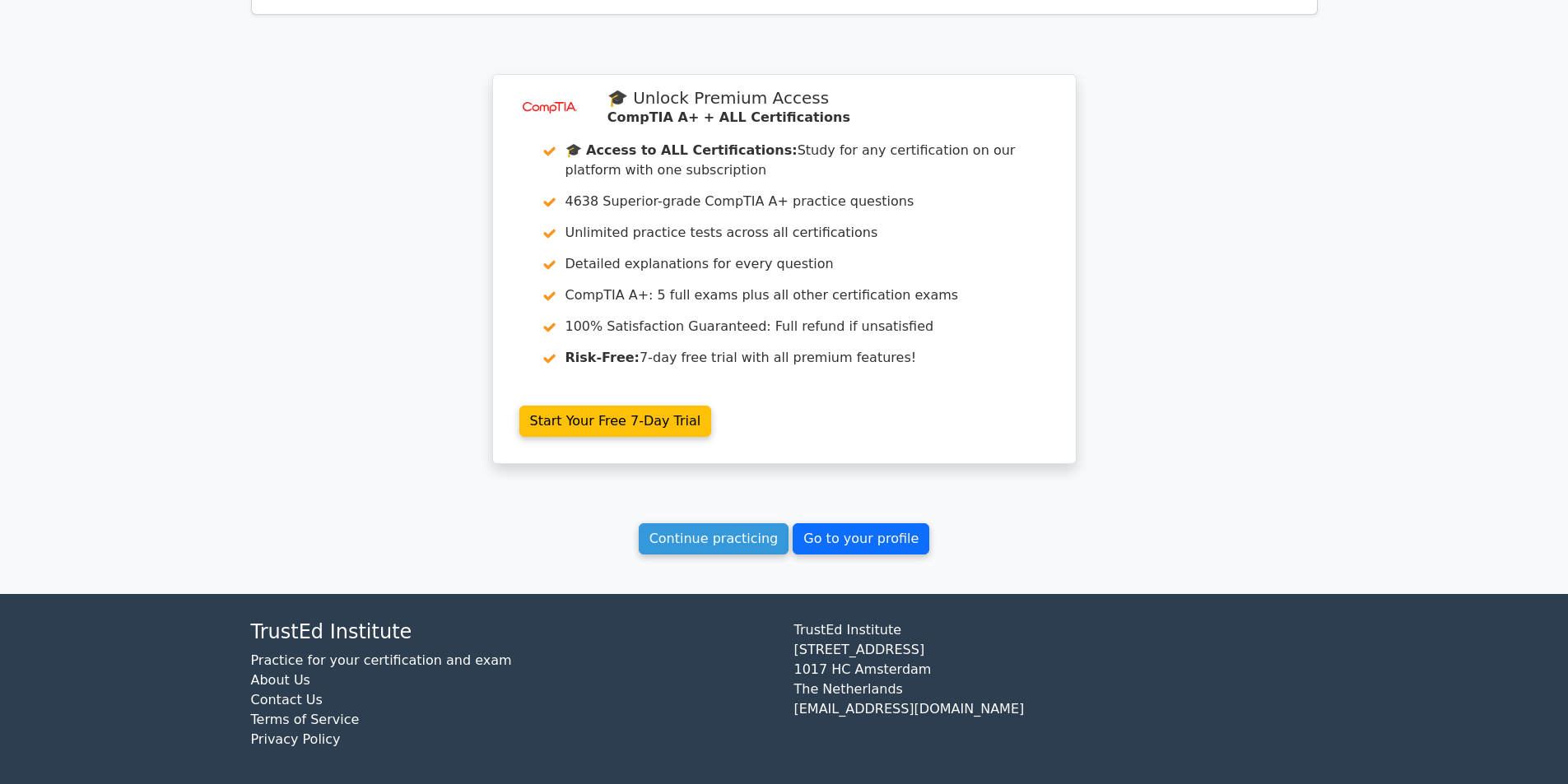
click at [885, 534] on link "Go to your profile" at bounding box center [861, 539] width 137 height 31
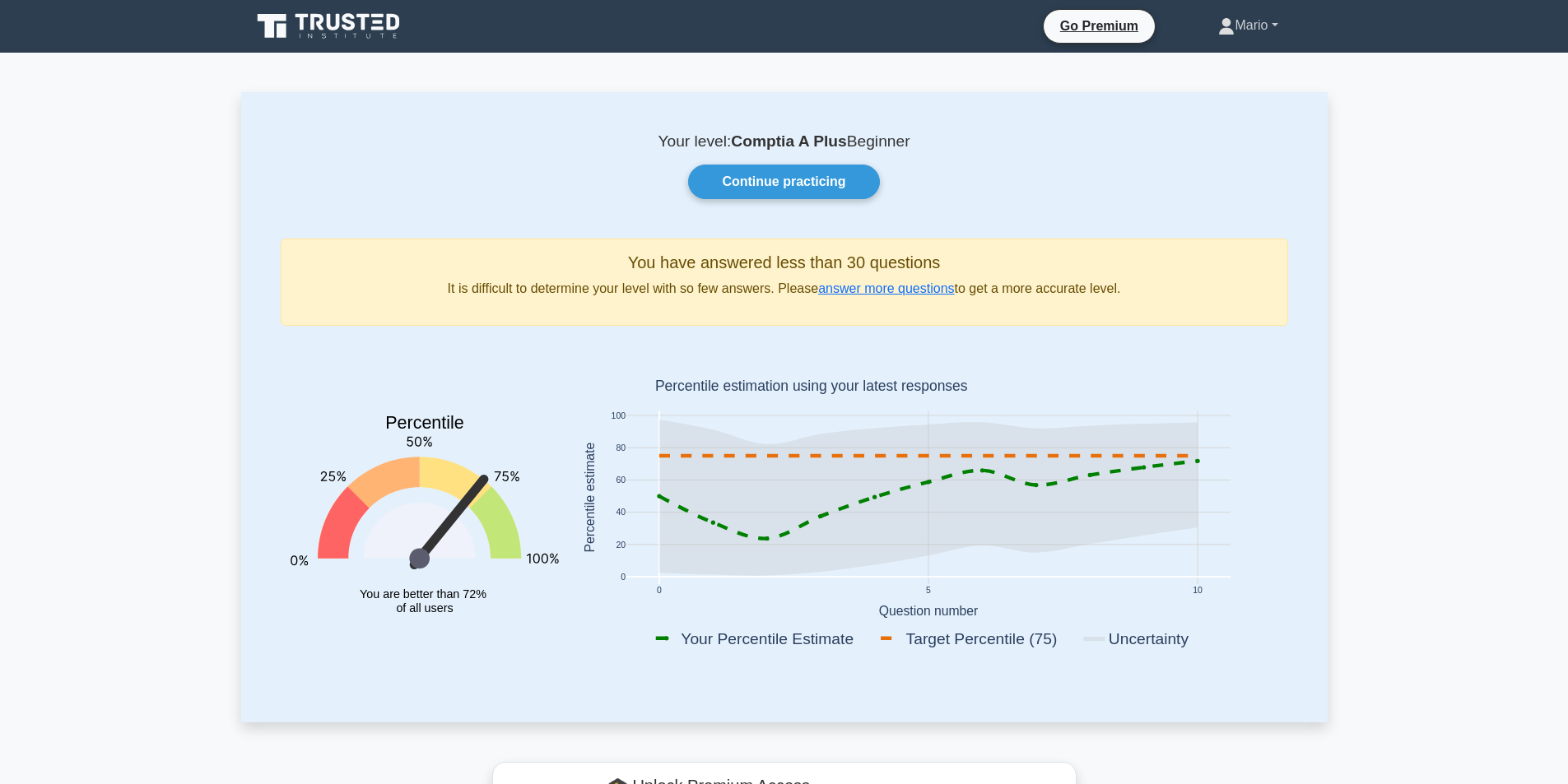
click at [1277, 24] on link "Mario" at bounding box center [1248, 26] width 139 height 33
click at [1103, 29] on link "Go Premium" at bounding box center [1099, 26] width 98 height 20
